Goal: Find specific page/section: Find specific page/section

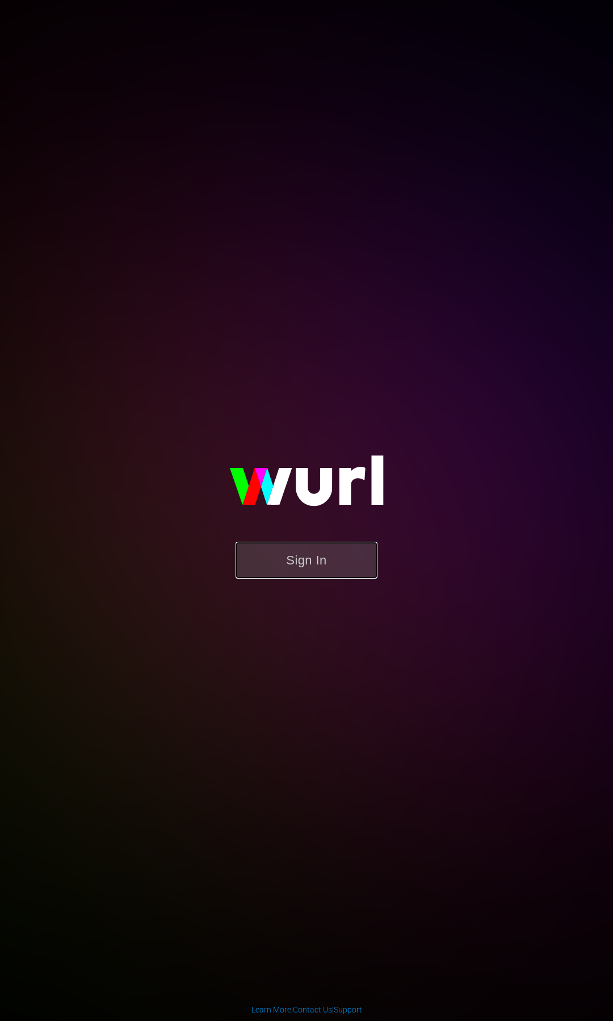
click at [317, 547] on button "Sign In" at bounding box center [307, 560] width 142 height 37
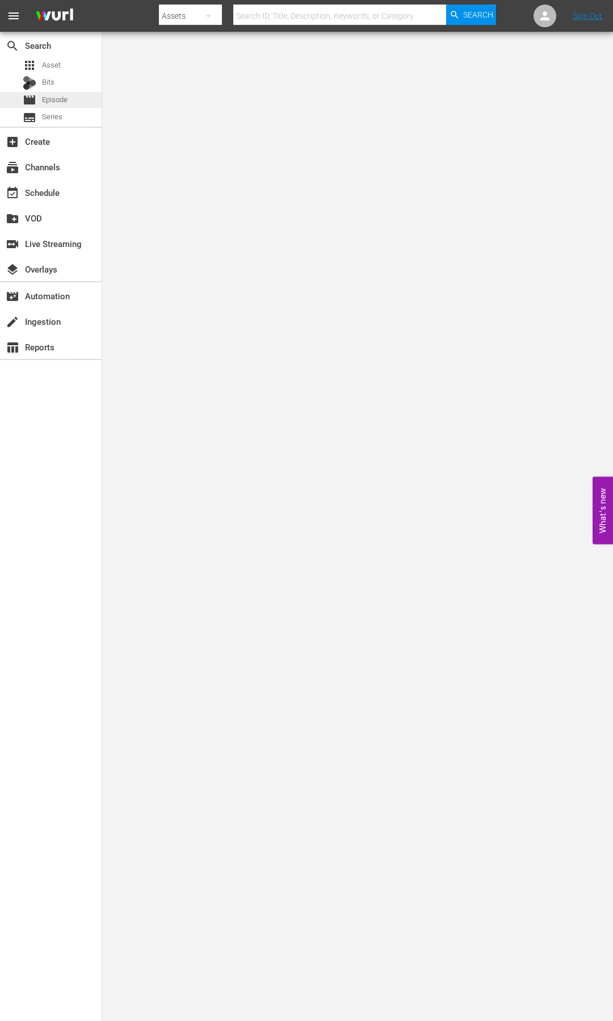
click at [66, 97] on span "Episode" at bounding box center [55, 99] width 26 height 11
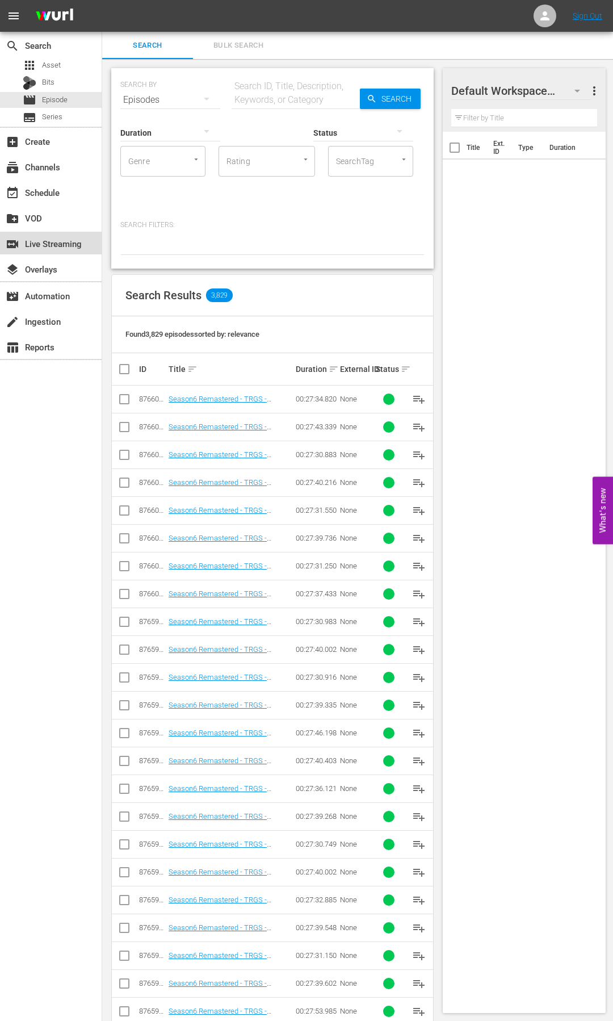
click at [53, 240] on div "switch_video Live Streaming" at bounding box center [32, 242] width 64 height 10
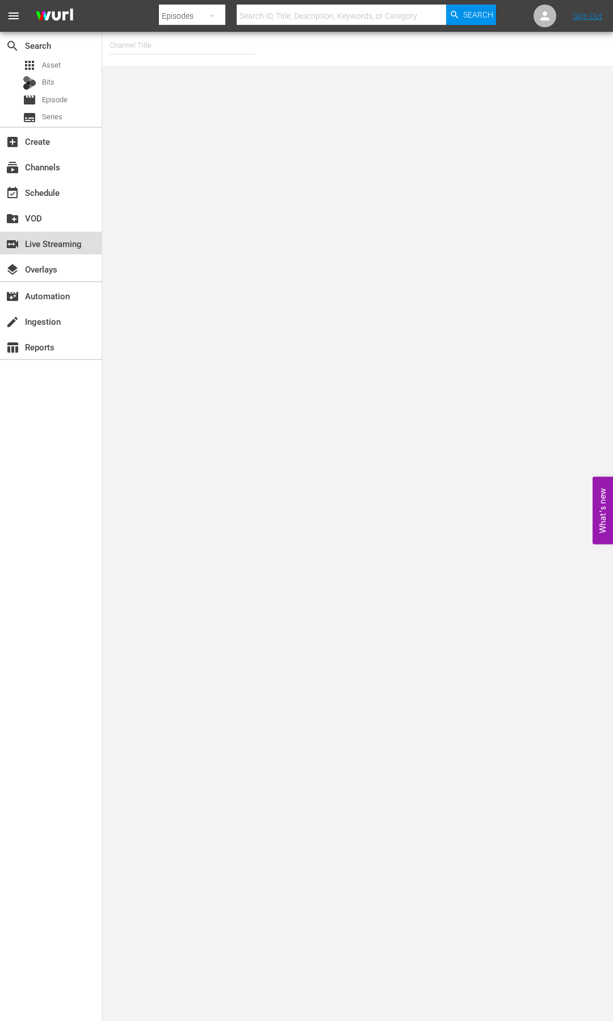
click at [63, 242] on div "switch_video Live Streaming" at bounding box center [32, 242] width 64 height 10
click at [64, 242] on div "switch_video Live Streaming" at bounding box center [32, 242] width 64 height 10
click at [126, 246] on body "menu Search By Episodes Search ID, Title, Description, Keywords, or Category Se…" at bounding box center [306, 510] width 613 height 1021
click at [62, 240] on div "switch_video Live Streaming" at bounding box center [32, 242] width 64 height 10
click at [55, 242] on div "switch_video Live Streaming" at bounding box center [32, 242] width 64 height 10
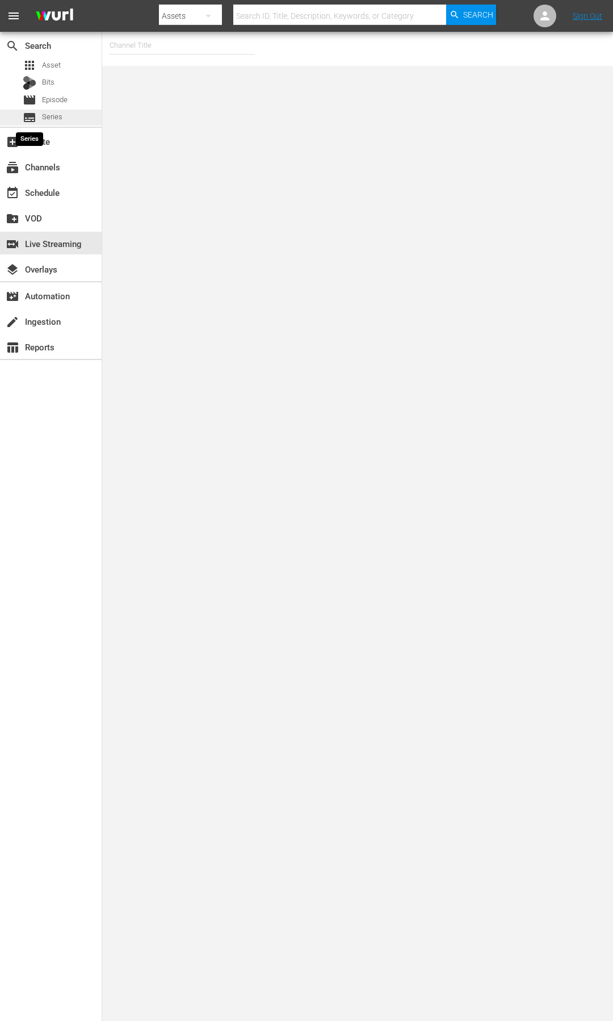
click at [30, 119] on span "subtitles" at bounding box center [30, 118] width 14 height 14
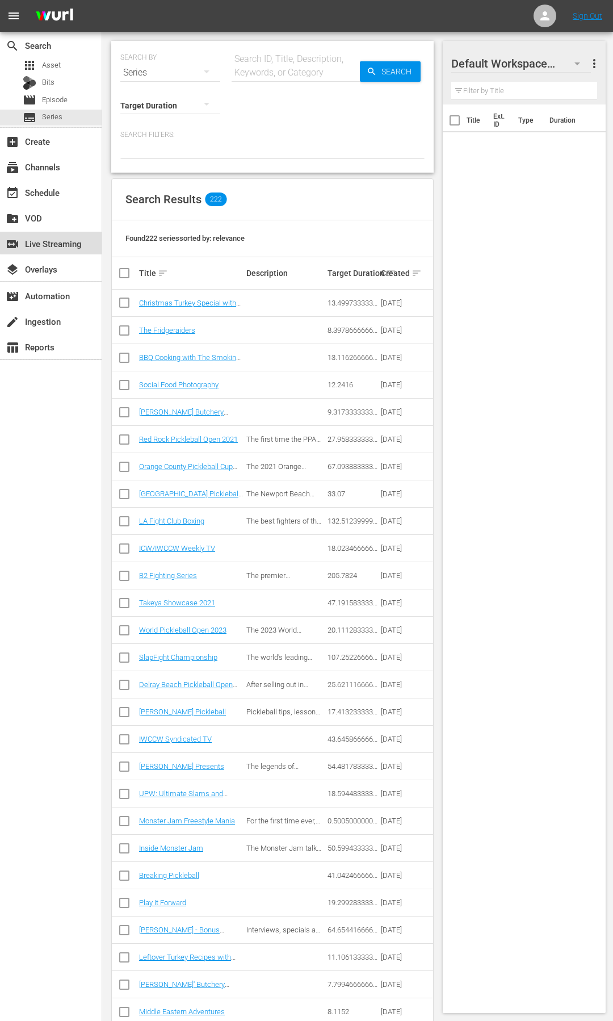
click at [62, 239] on div "switch_video Live Streaming" at bounding box center [32, 242] width 64 height 10
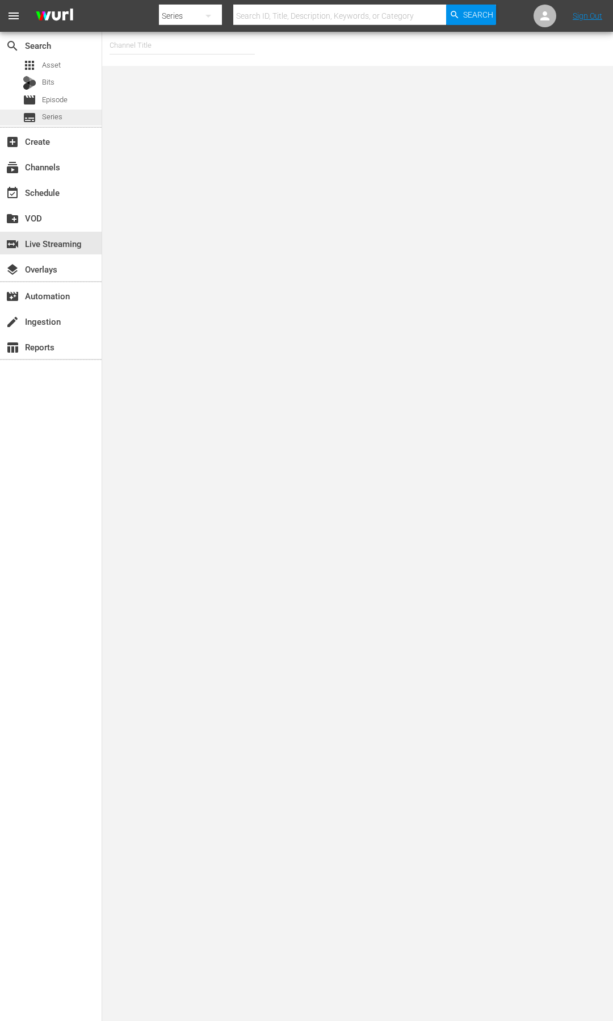
click at [58, 118] on span "Series" at bounding box center [52, 116] width 20 height 11
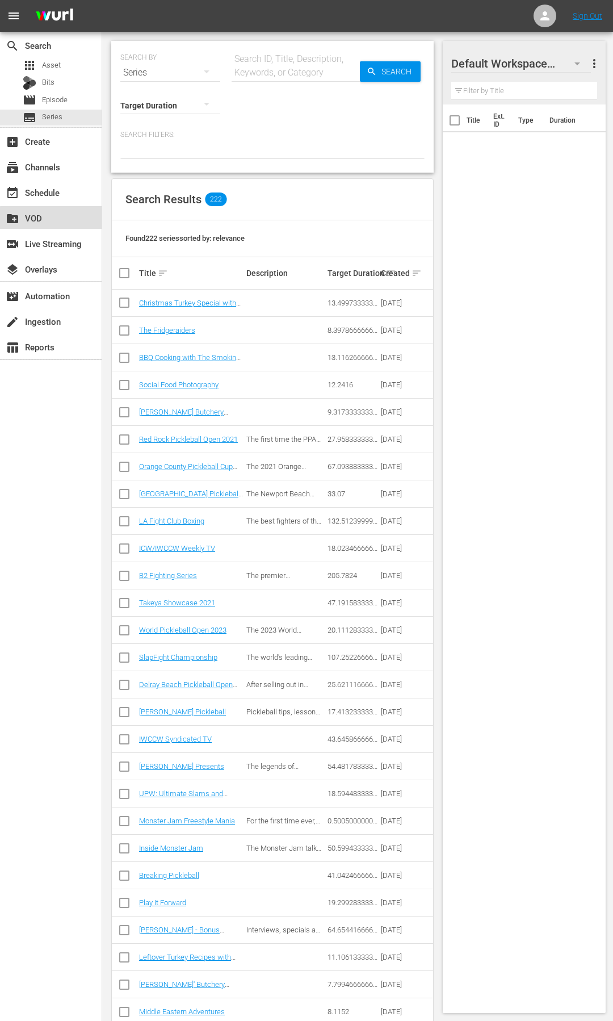
click at [69, 220] on div "create_new_folder VOD" at bounding box center [51, 217] width 102 height 23
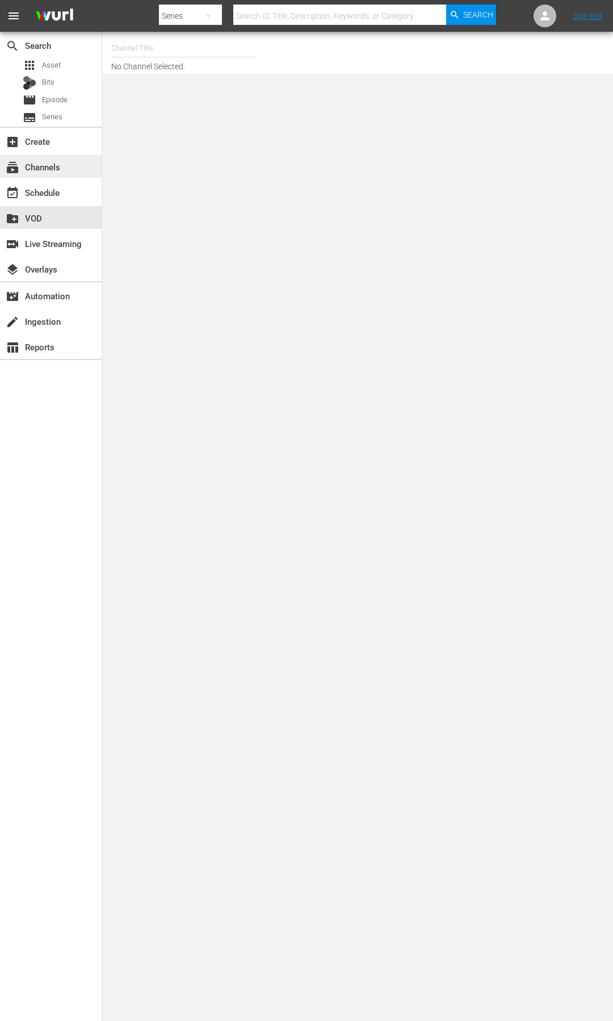
click at [59, 161] on div "subscriptions Channels" at bounding box center [32, 165] width 64 height 10
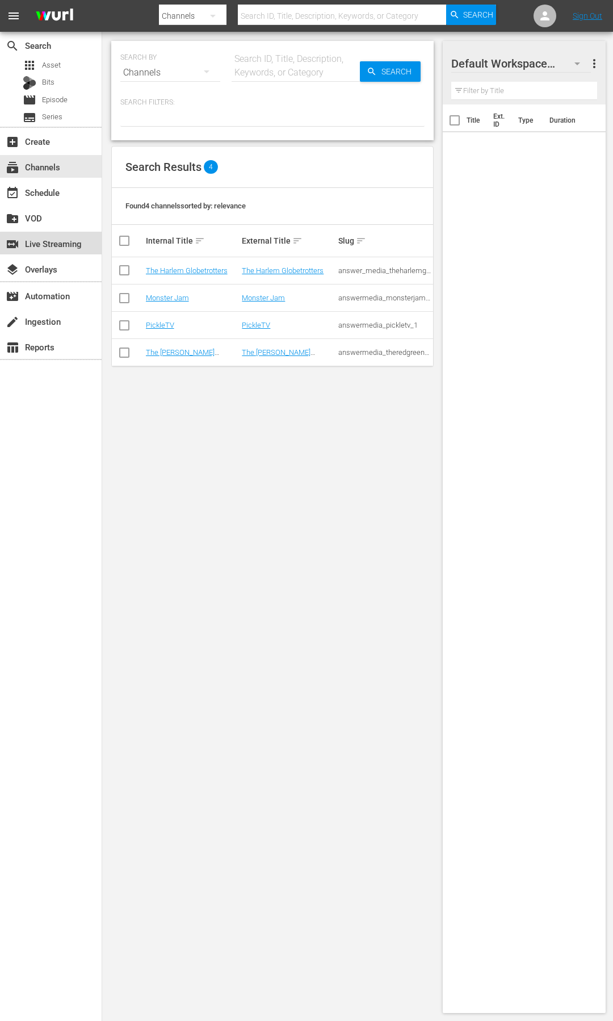
click at [64, 245] on div "switch_video Live Streaming" at bounding box center [32, 242] width 64 height 10
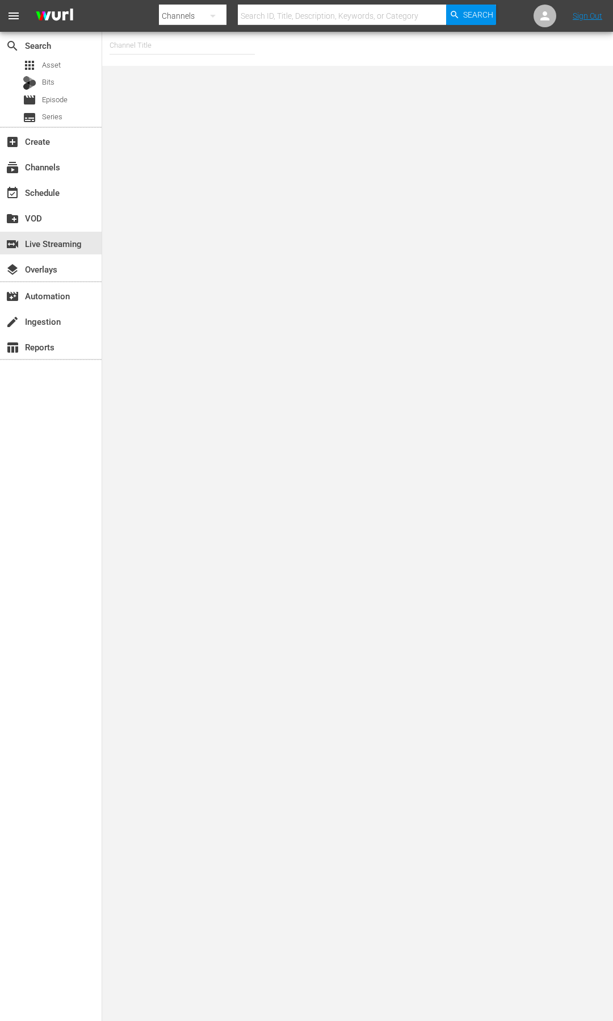
drag, startPoint x: 127, startPoint y: 45, endPoint x: 133, endPoint y: 45, distance: 6.2
click at [129, 46] on input "text" at bounding box center [182, 45] width 145 height 27
type input "Mons"
click at [54, 162] on div "subscriptions Channels" at bounding box center [32, 165] width 64 height 10
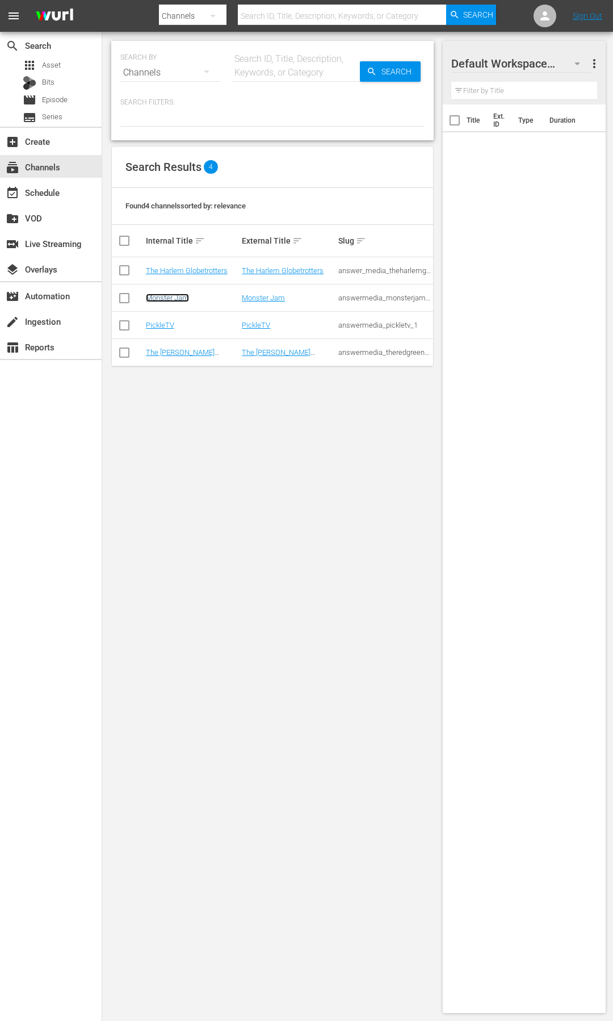
click at [174, 296] on link "Monster Jam" at bounding box center [167, 298] width 43 height 9
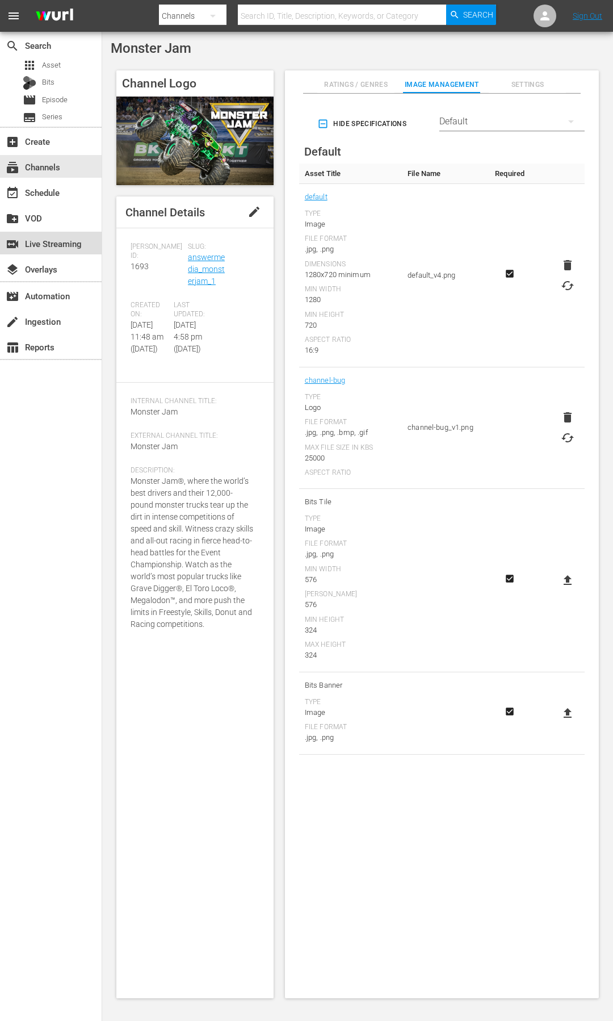
click at [43, 246] on div "switch_video Live Streaming" at bounding box center [32, 242] width 64 height 10
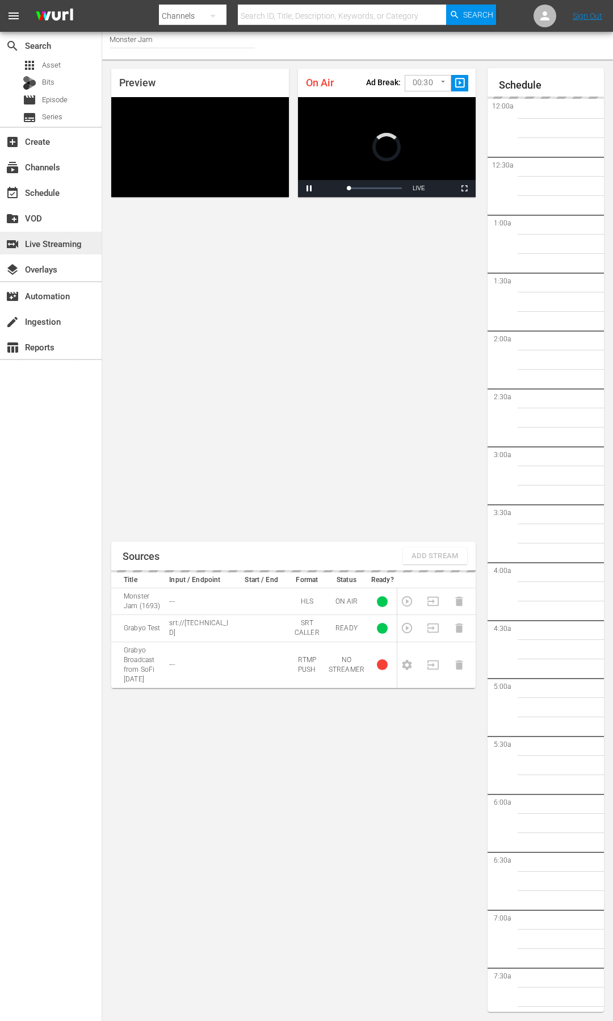
scroll to position [1854, 0]
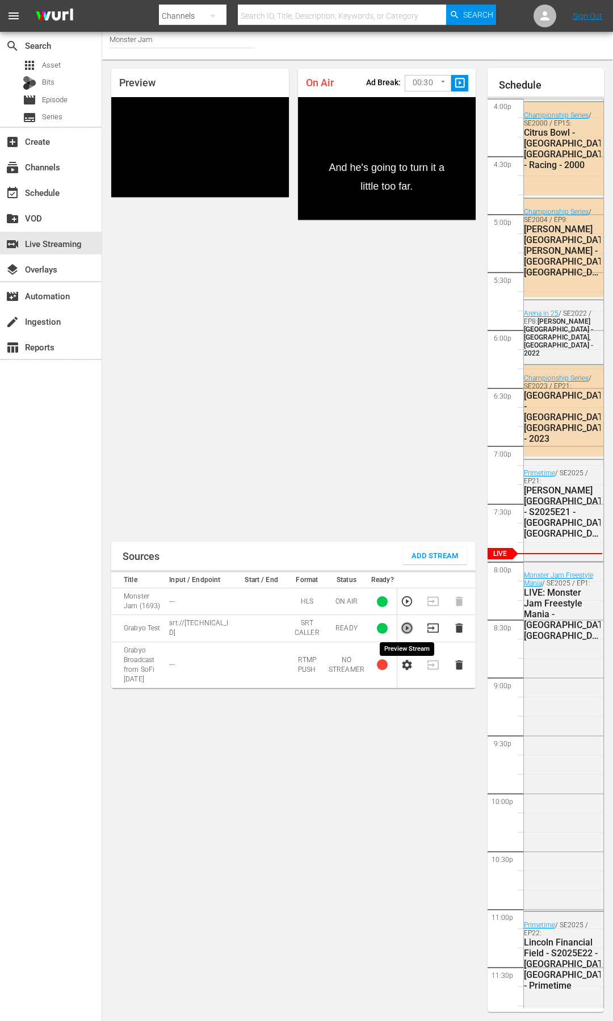
click at [406, 627] on icon "button" at bounding box center [407, 628] width 10 height 10
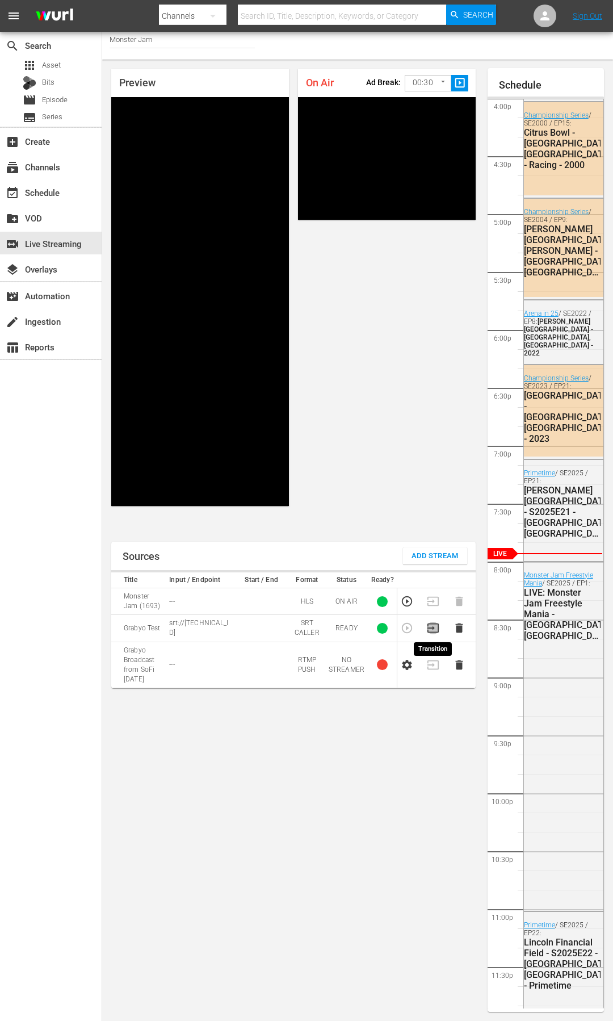
click at [433, 628] on icon "button" at bounding box center [433, 627] width 11 height 9
